Goal: Navigation & Orientation: Find specific page/section

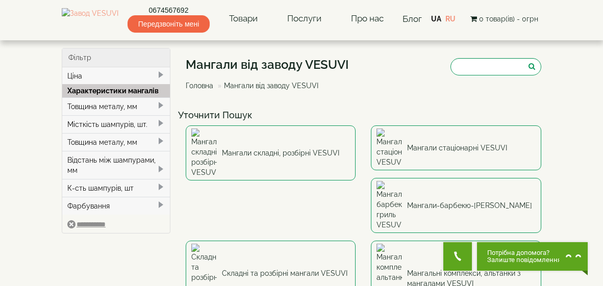
scroll to position [159, 0]
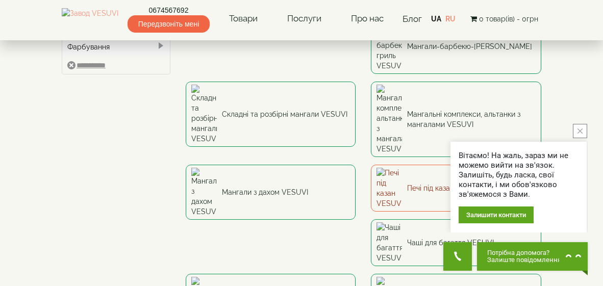
click at [371, 165] on link "Печі під казан VESUVI" at bounding box center [456, 188] width 170 height 47
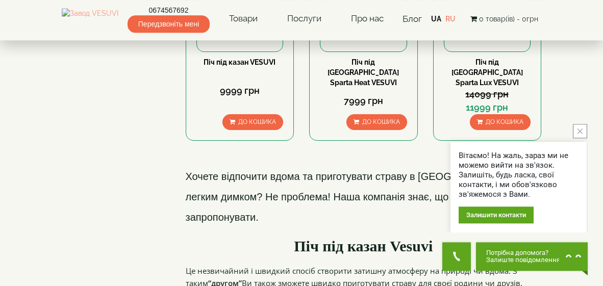
scroll to position [424, 0]
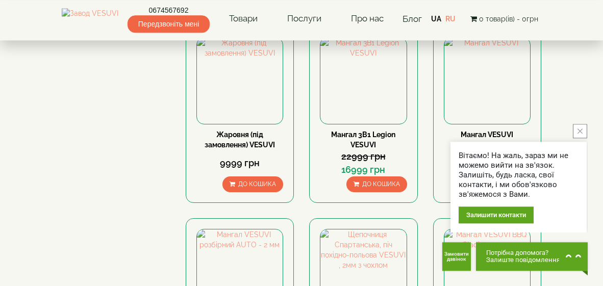
scroll to position [583, 0]
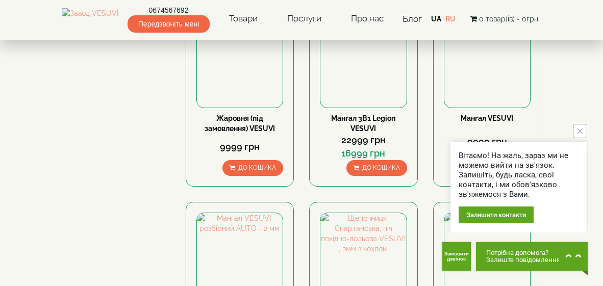
click at [583, 132] on button "close button" at bounding box center [580, 131] width 14 height 14
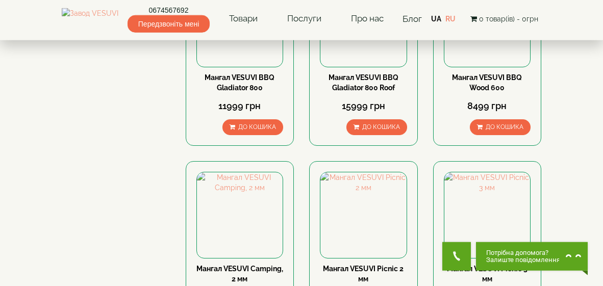
scroll to position [1220, 0]
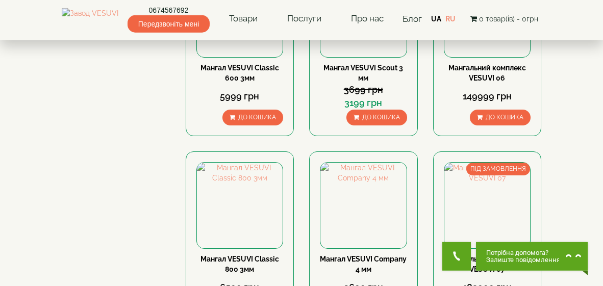
scroll to position [1220, 0]
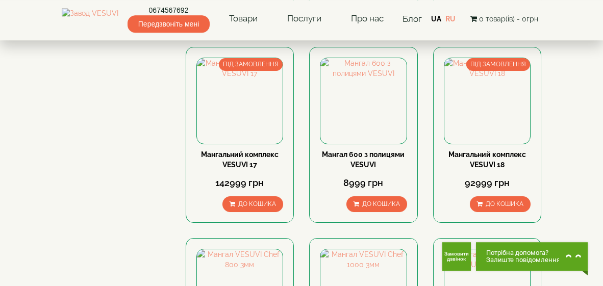
scroll to position [796, 0]
